Goal: Information Seeking & Learning: Find specific page/section

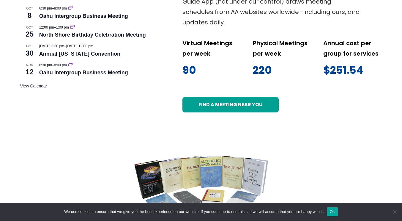
scroll to position [357, 0]
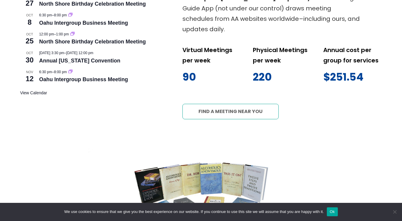
click at [228, 104] on link "Find a meeting near you" at bounding box center [231, 111] width 96 height 15
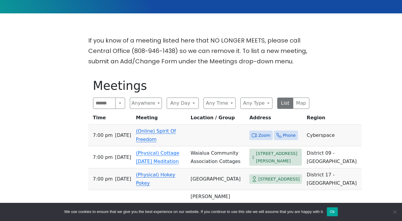
scroll to position [208, 0]
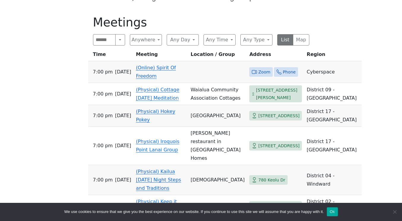
click at [258, 68] on span "Zoom" at bounding box center [264, 71] width 12 height 7
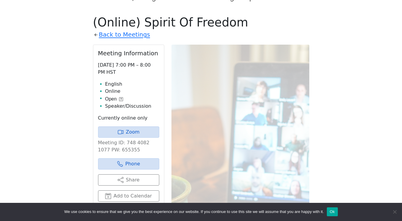
scroll to position [205, 0]
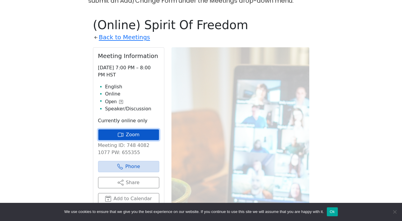
click at [136, 129] on link "Zoom" at bounding box center [128, 134] width 61 height 11
